Goal: Book appointment/travel/reservation

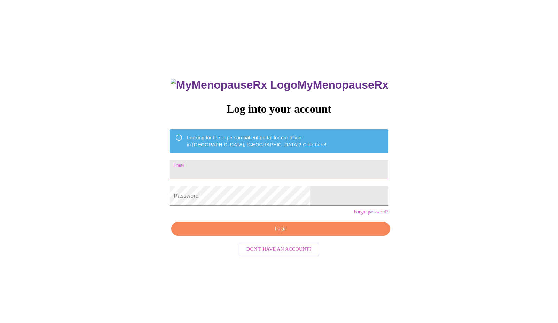
click at [301, 169] on input "Email" at bounding box center [278, 169] width 219 height 19
type input "randeedonovan@gmail.com"
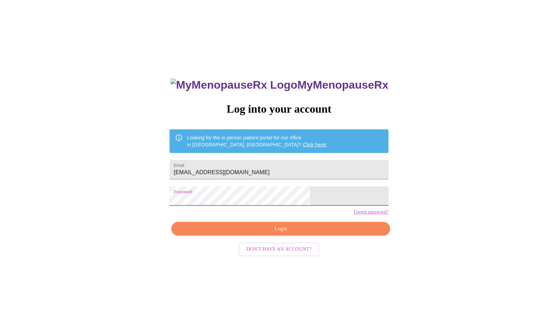
click at [285, 234] on span "Login" at bounding box center [280, 229] width 203 height 9
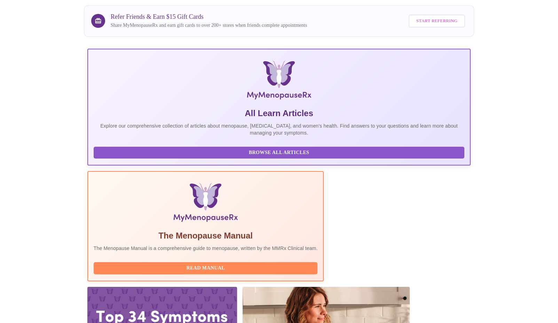
scroll to position [70, 0]
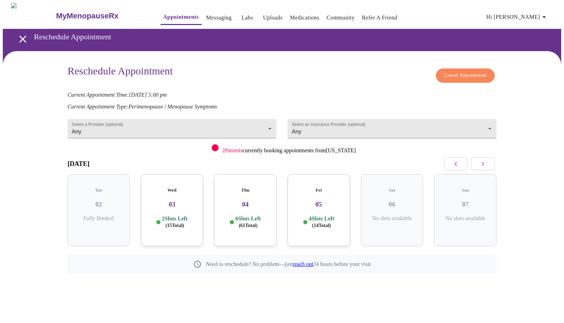
click at [489, 169] on div "Sun 07 No slots available" at bounding box center [464, 210] width 73 height 83
click at [481, 160] on icon "button" at bounding box center [483, 164] width 8 height 8
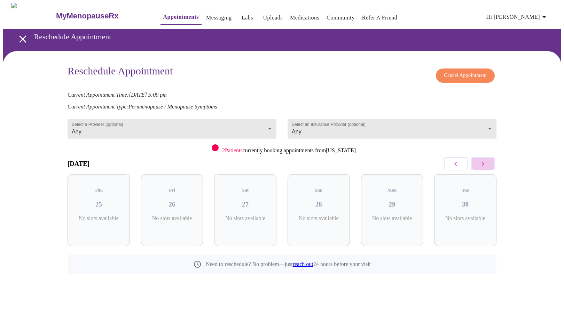
click at [481, 160] on icon "button" at bounding box center [483, 164] width 8 height 8
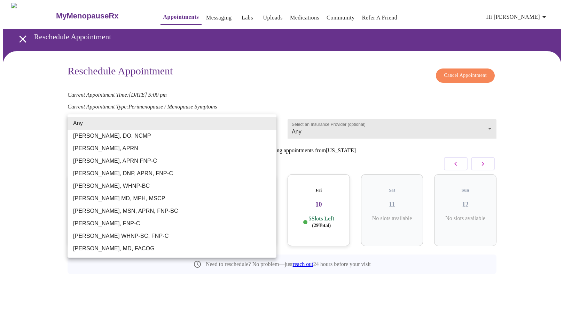
click at [261, 132] on body "MyMenopauseRx Appointments Messaging Labs Uploads Medications Community Refer a…" at bounding box center [282, 154] width 558 height 303
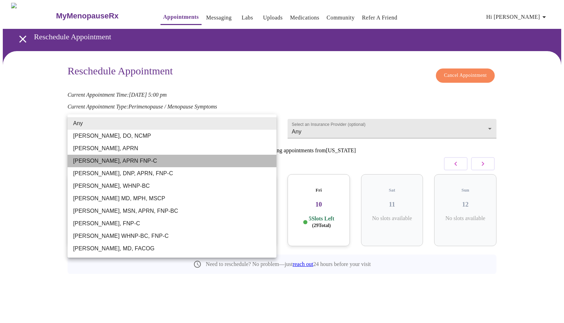
click at [120, 158] on li "[PERSON_NAME], APRN FNP-C" at bounding box center [172, 161] width 209 height 13
type input "[PERSON_NAME], APRN FNP-C"
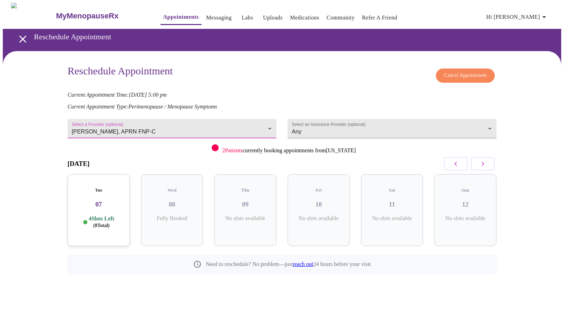
click at [113, 219] on p "4 Slots Left ( 8 Total)" at bounding box center [101, 222] width 25 height 14
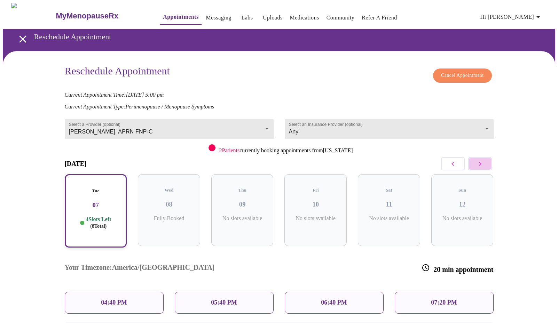
click at [482, 162] on icon "button" at bounding box center [480, 164] width 8 height 8
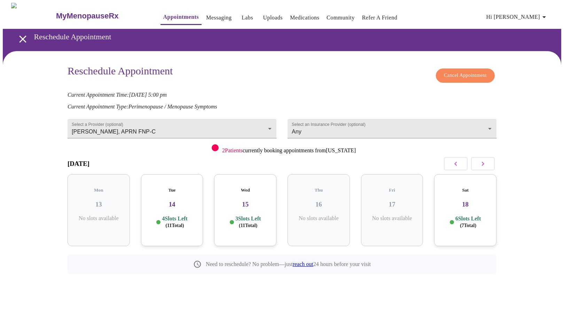
click at [183, 223] on span "( 11 Total)" at bounding box center [174, 225] width 18 height 5
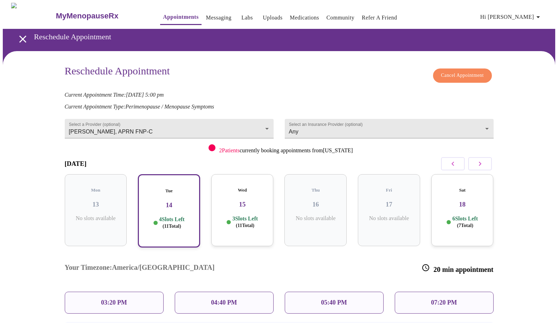
click at [253, 215] on p "3 Slots Left ( 11 Total)" at bounding box center [244, 222] width 25 height 14
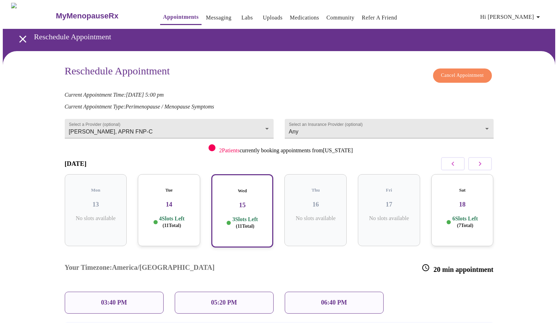
click at [238, 292] on div "05:20 PM" at bounding box center [224, 303] width 99 height 22
click at [224, 299] on p "05:20 PM" at bounding box center [224, 302] width 26 height 7
drag, startPoint x: 227, startPoint y: 277, endPoint x: 229, endPoint y: 266, distance: 12.0
click at [227, 299] on p "05:20 PM" at bounding box center [224, 302] width 26 height 7
click at [219, 299] on p "05:20 PM" at bounding box center [224, 302] width 26 height 7
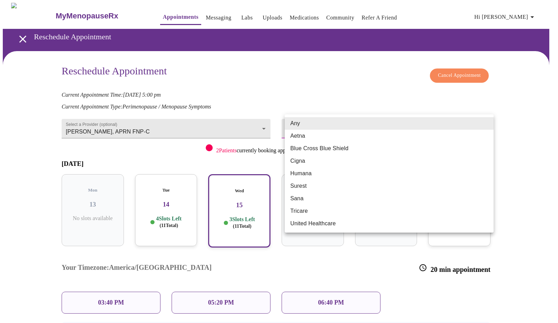
click at [325, 129] on body "MyMenopauseRx Appointments Messaging Labs Uploads Medications Community Refer a…" at bounding box center [279, 202] width 552 height 398
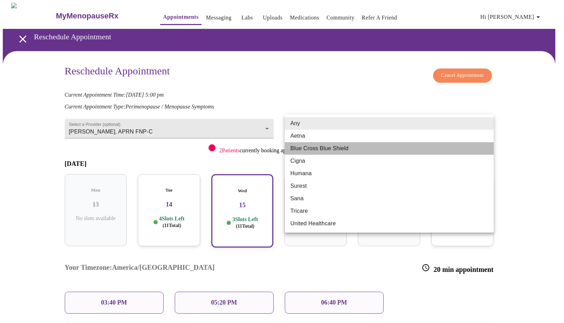
click at [322, 145] on li "Blue Cross Blue Shield" at bounding box center [389, 148] width 209 height 13
type input "Blue Cross Blue Shield"
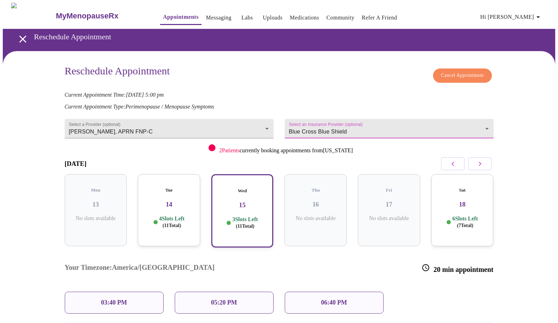
click at [224, 299] on p "05:20 PM" at bounding box center [224, 302] width 26 height 7
click at [247, 224] on span "( 11 Total)" at bounding box center [245, 226] width 18 height 5
click at [229, 299] on p "05:20 PM" at bounding box center [224, 302] width 26 height 7
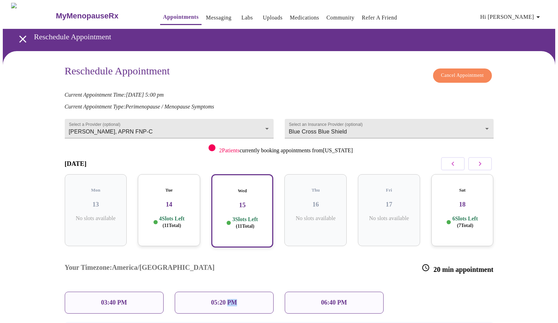
click at [230, 299] on p "05:20 PM" at bounding box center [224, 302] width 26 height 7
click at [202, 292] on div "05:20 PM" at bounding box center [224, 303] width 99 height 22
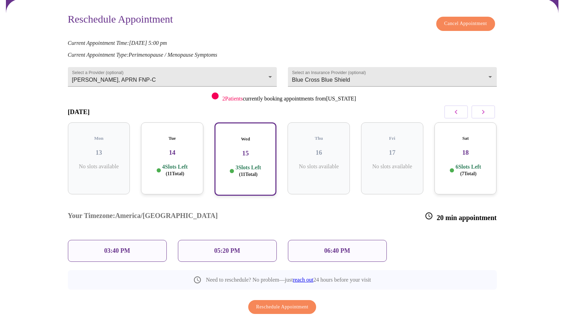
scroll to position [52, 0]
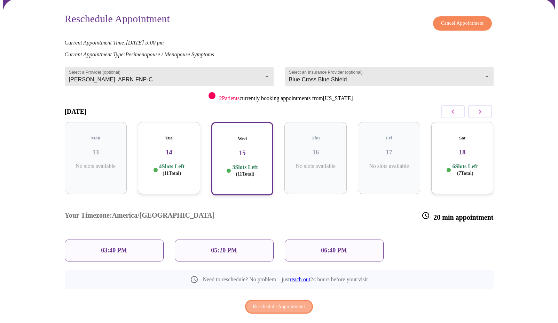
click at [267, 303] on span "Reschedule Appointment" at bounding box center [279, 307] width 52 height 9
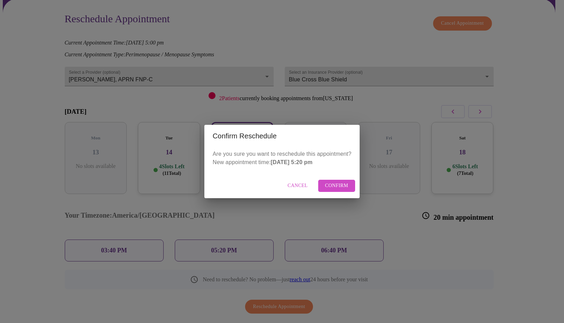
click at [333, 186] on span "Confirm" at bounding box center [336, 186] width 23 height 9
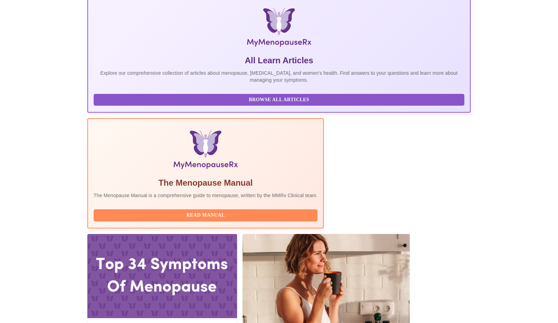
scroll to position [139, 0]
